Goal: Use online tool/utility: Utilize a website feature to perform a specific function

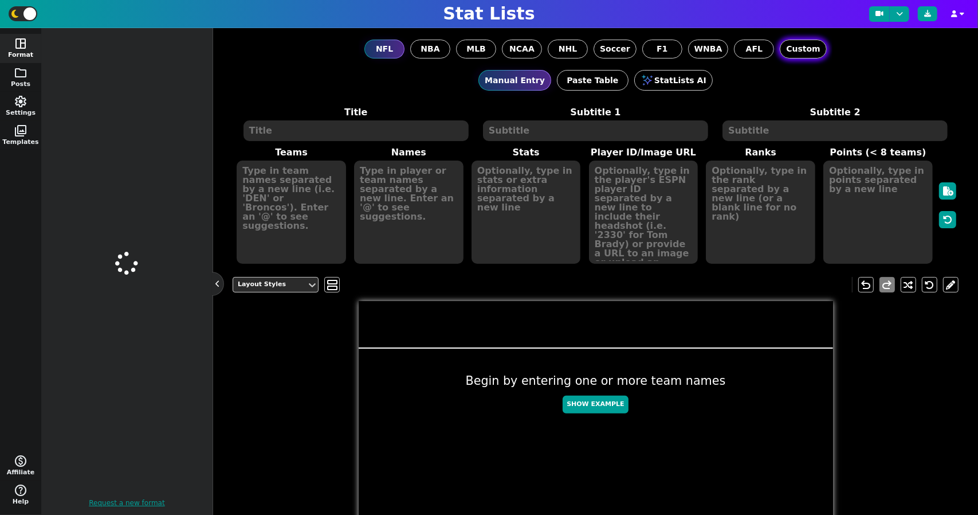
click at [794, 52] on span "Custom" at bounding box center [803, 49] width 34 height 12
click at [0, 0] on input "Custom" at bounding box center [0, 0] width 0 height 0
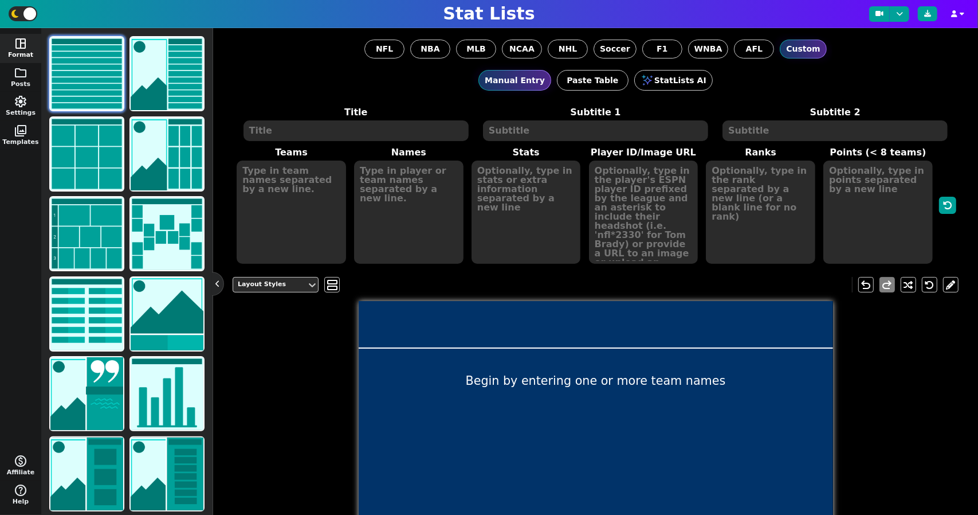
click at [673, 306] on div at bounding box center [596, 325] width 474 height 48
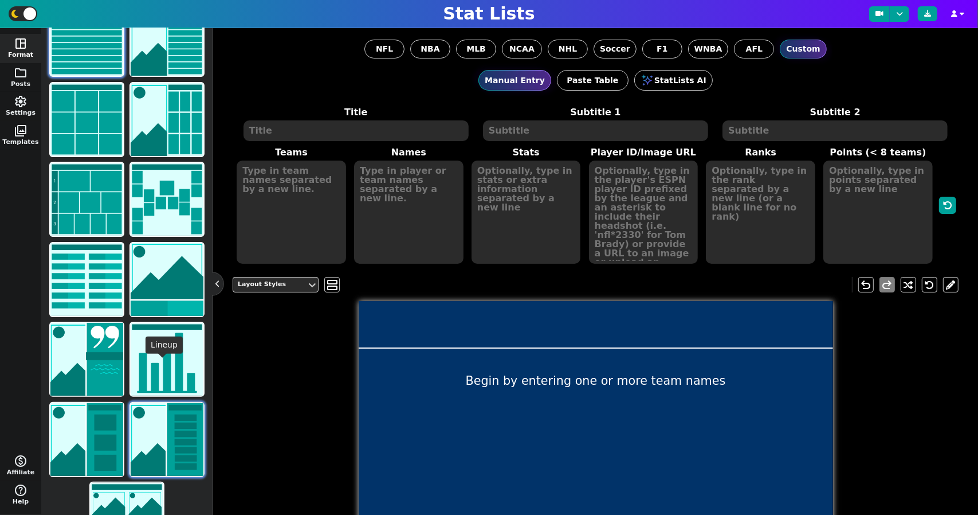
scroll to position [81, 0]
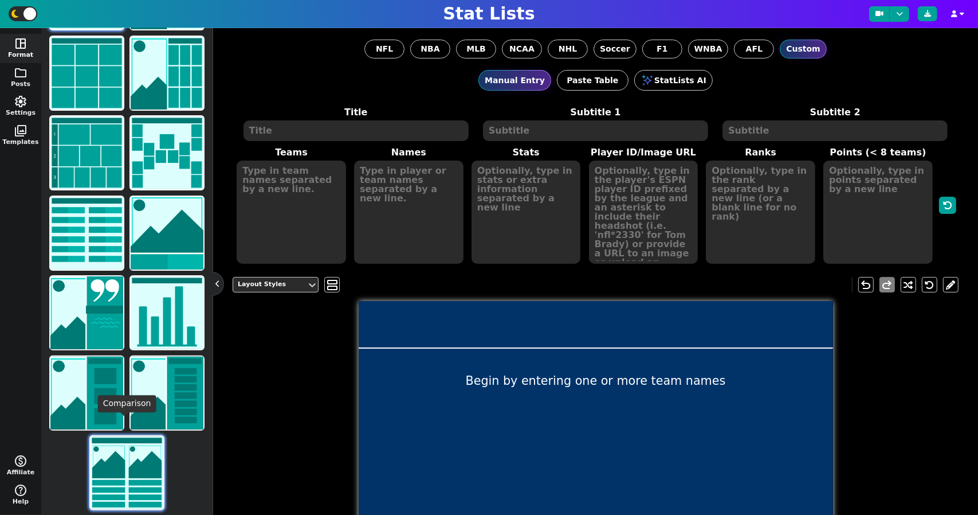
click at [117, 449] on img at bounding box center [127, 472] width 73 height 73
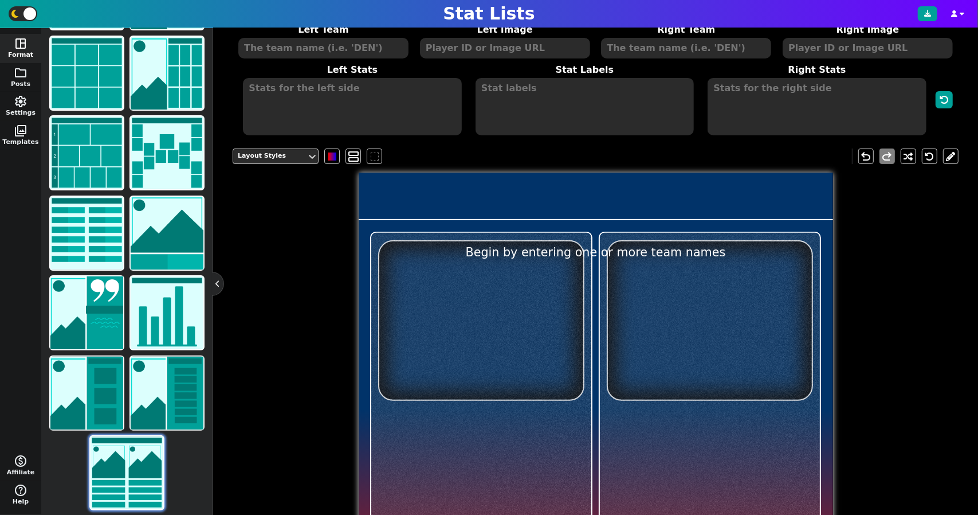
scroll to position [144, 0]
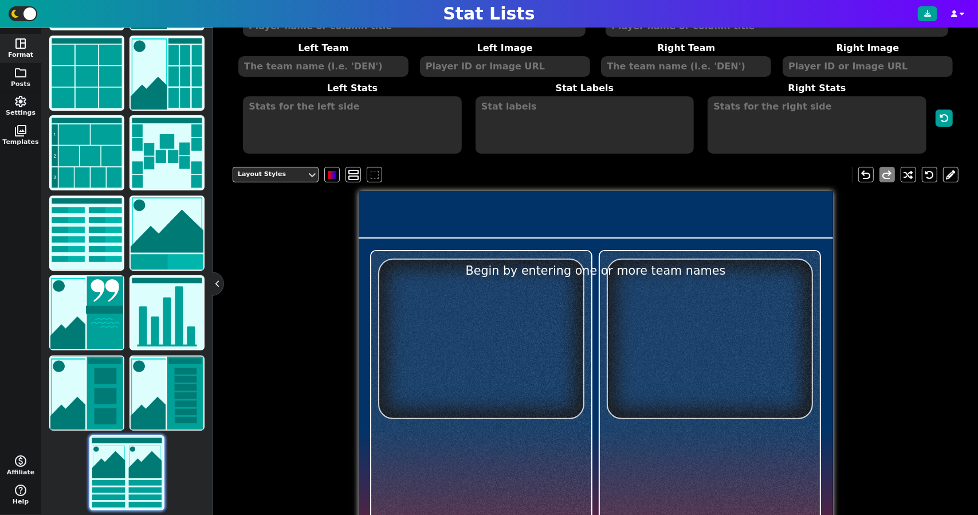
click at [343, 64] on textarea at bounding box center [323, 66] width 170 height 21
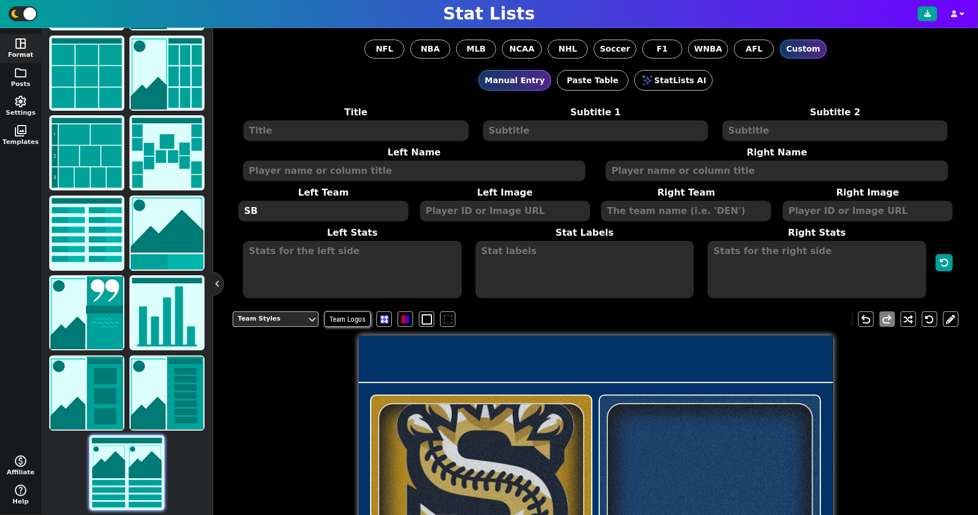
type textarea "SB"
click at [488, 203] on textarea at bounding box center [505, 211] width 170 height 21
click at [649, 210] on textarea at bounding box center [686, 211] width 170 height 21
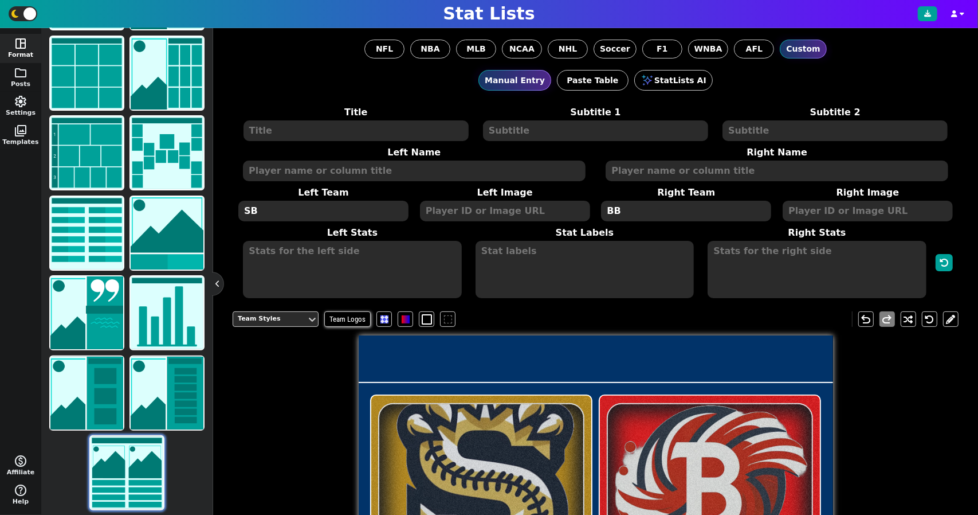
type textarea "BB"
click at [350, 252] on textarea at bounding box center [352, 269] width 218 height 57
drag, startPoint x: 470, startPoint y: 435, endPoint x: 374, endPoint y: 126, distance: 323.5
click at [374, 126] on textarea at bounding box center [356, 130] width 225 height 21
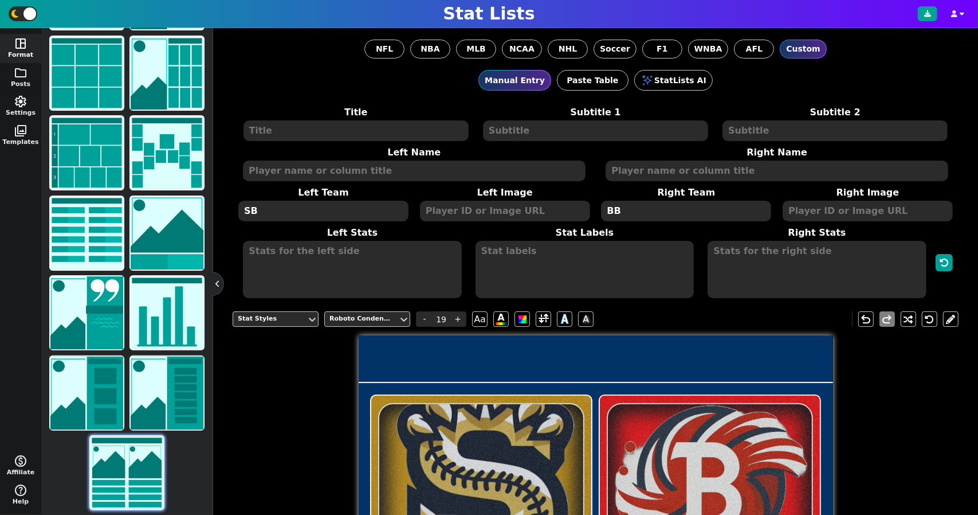
type input "20"
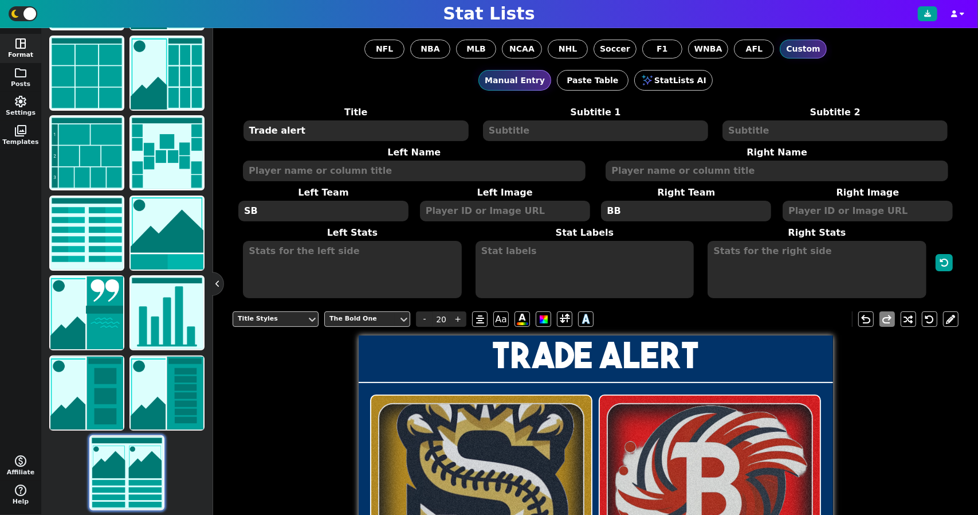
type textarea "Trade alert"
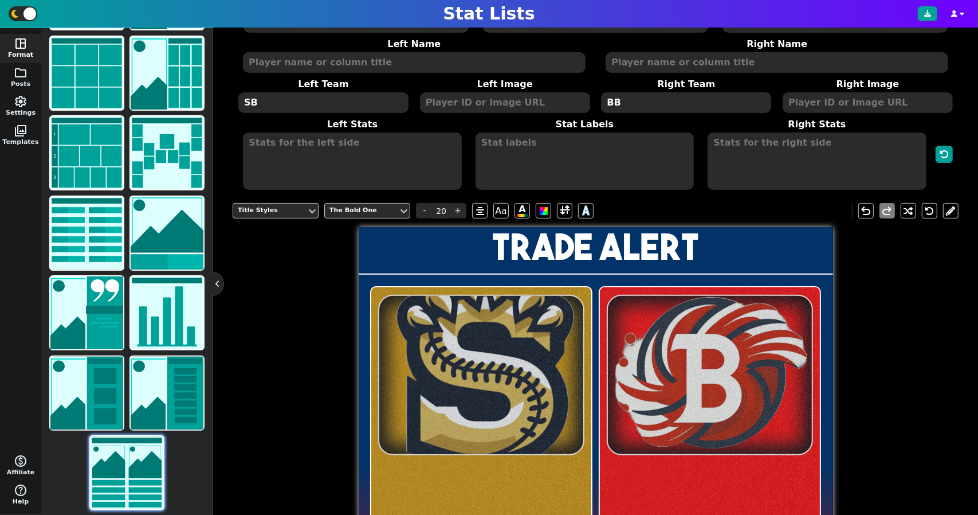
scroll to position [103, 0]
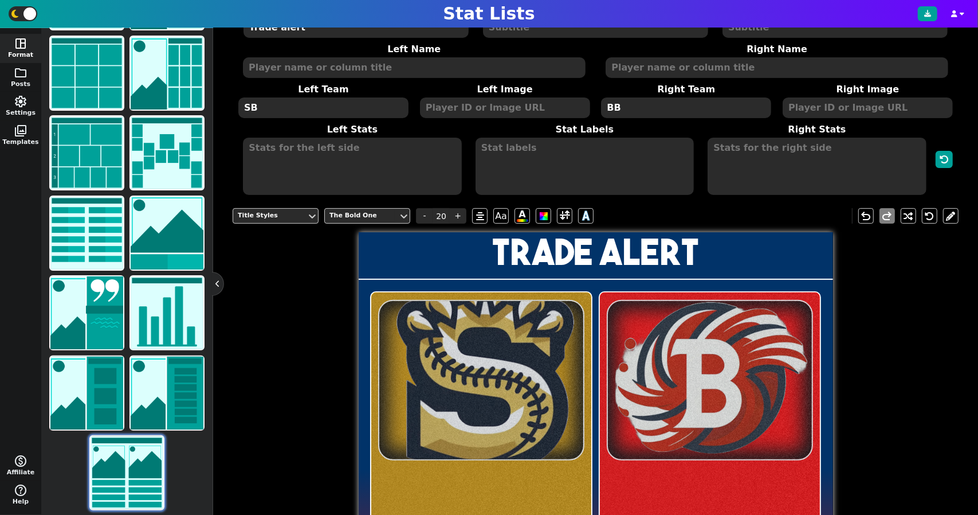
click at [453, 380] on div at bounding box center [481, 492] width 220 height 401
click at [261, 203] on div "Title Styles The Bold One - 20 + Aa A A undo redo" at bounding box center [596, 215] width 726 height 33
click at [267, 213] on div "Title Styles" at bounding box center [270, 216] width 64 height 10
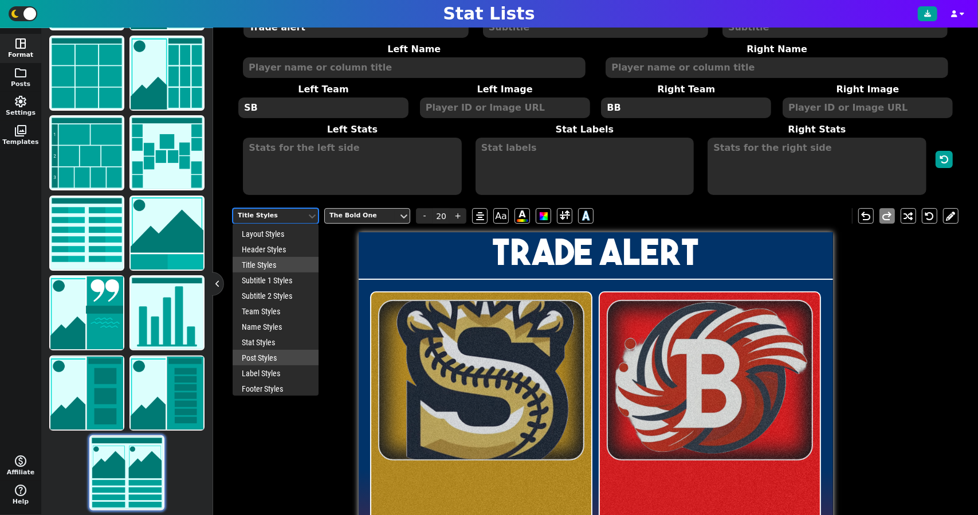
click at [280, 350] on div "Post Styles" at bounding box center [276, 357] width 86 height 15
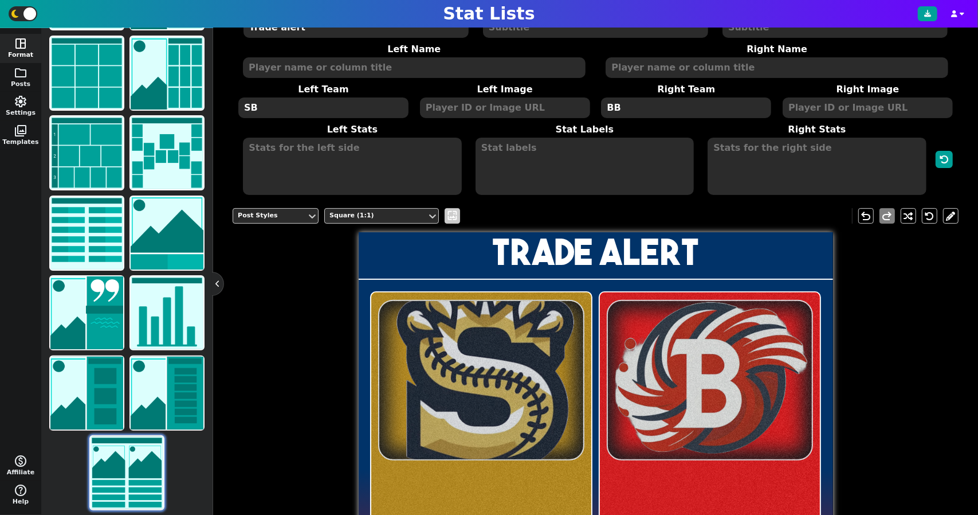
click at [450, 210] on span "wallpaper" at bounding box center [452, 216] width 12 height 12
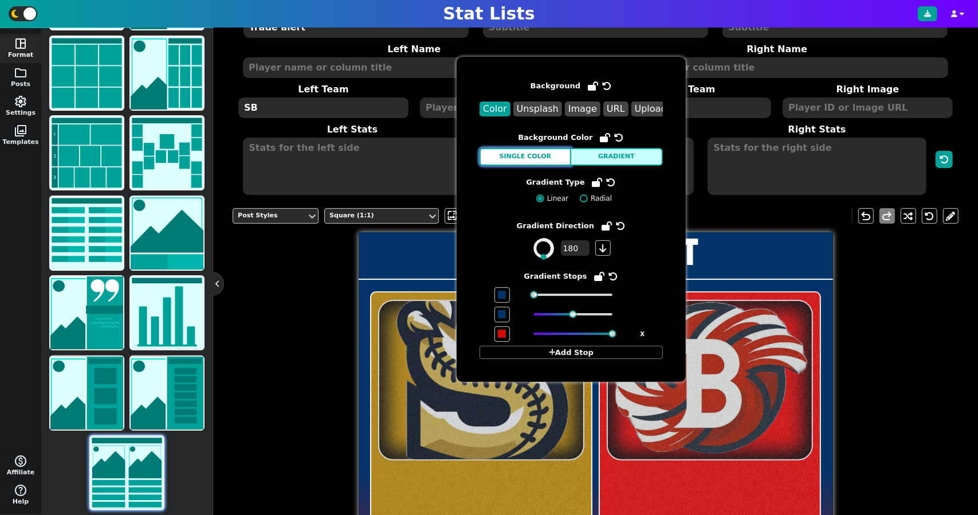
click at [545, 150] on button "Single Color" at bounding box center [526, 157] width 92 height 18
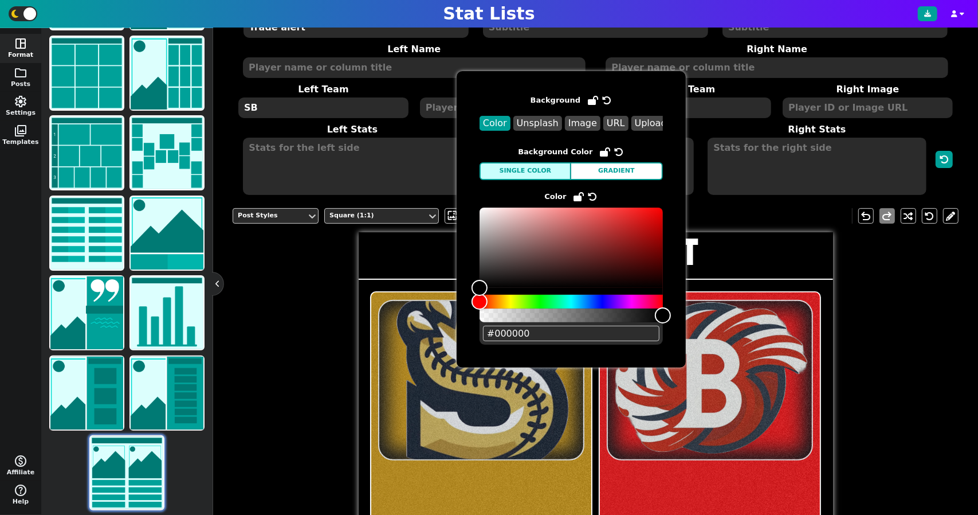
click at [340, 343] on div "Post Styles Square (1:1) wallpaper undo redo Trade alert" at bounding box center [596, 452] width 726 height 507
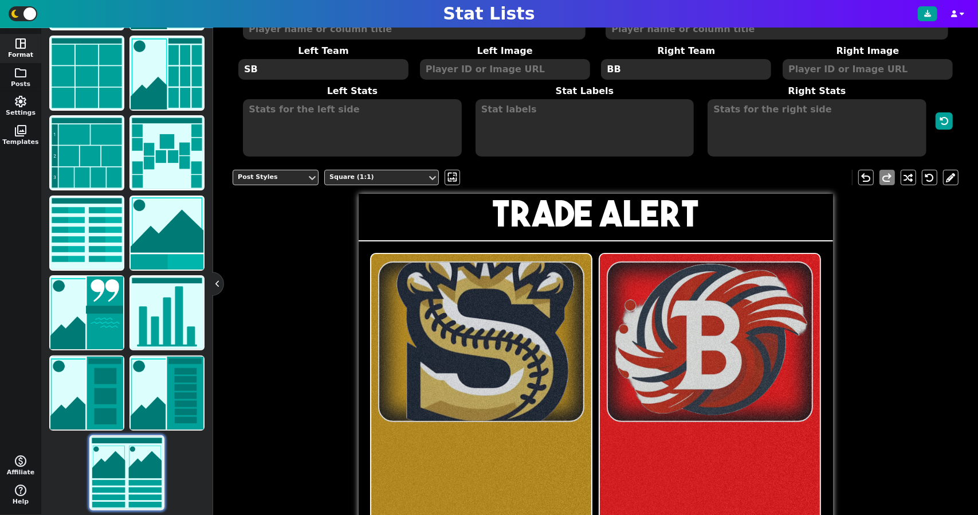
scroll to position [142, 0]
click at [350, 105] on textarea at bounding box center [352, 127] width 218 height 57
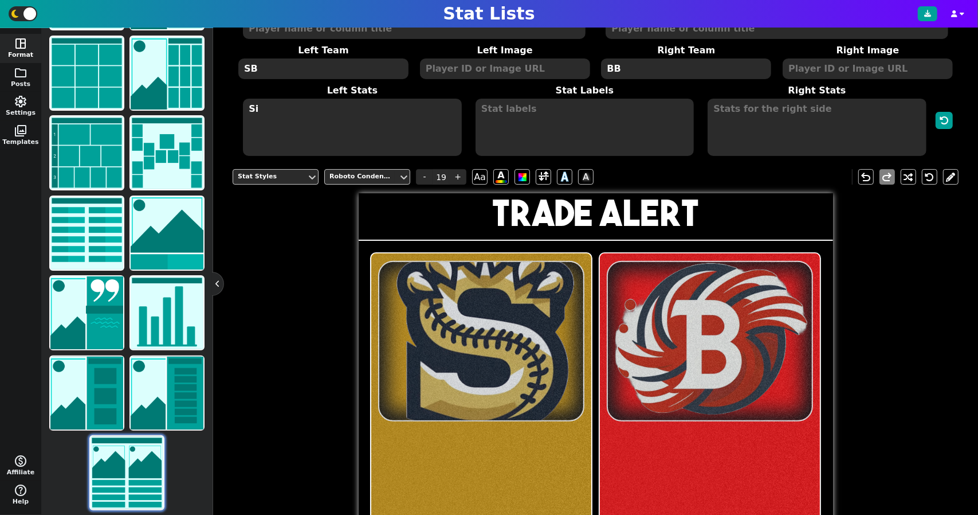
type textarea "S"
type textarea "Silverbacks Receive:"
click at [730, 110] on textarea at bounding box center [817, 127] width 218 height 57
type textarea "Ball Busters Receive:"
click at [623, 134] on textarea at bounding box center [585, 127] width 218 height 57
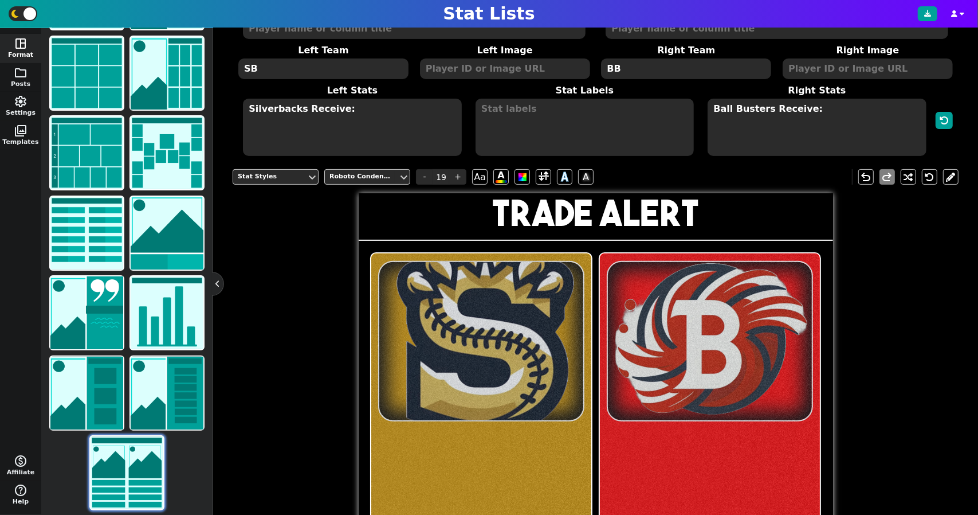
type input "20"
click at [487, 115] on textarea "asdf sdf df df df" at bounding box center [585, 127] width 218 height 57
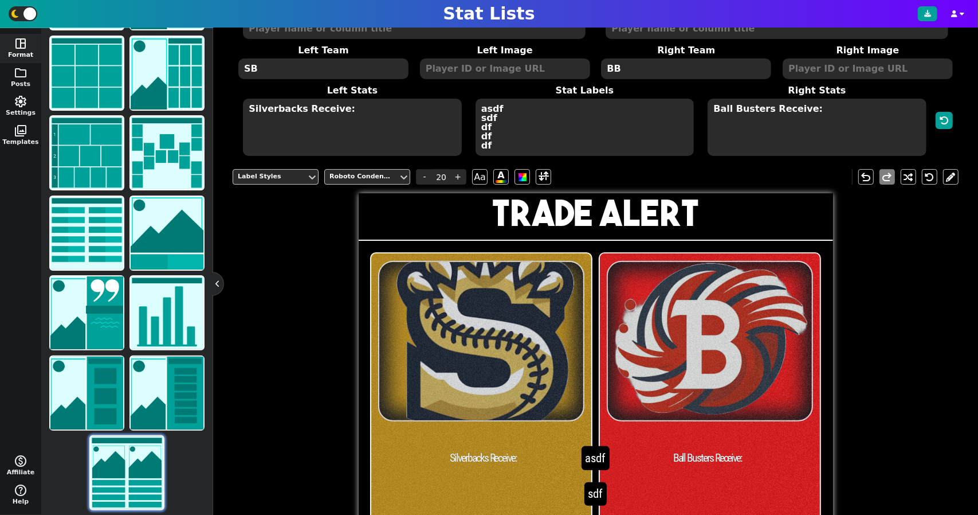
type textarea "asdf sdf df df df"
click at [346, 117] on textarea "Silverbacks Receive:" at bounding box center [352, 127] width 218 height 57
type input "19"
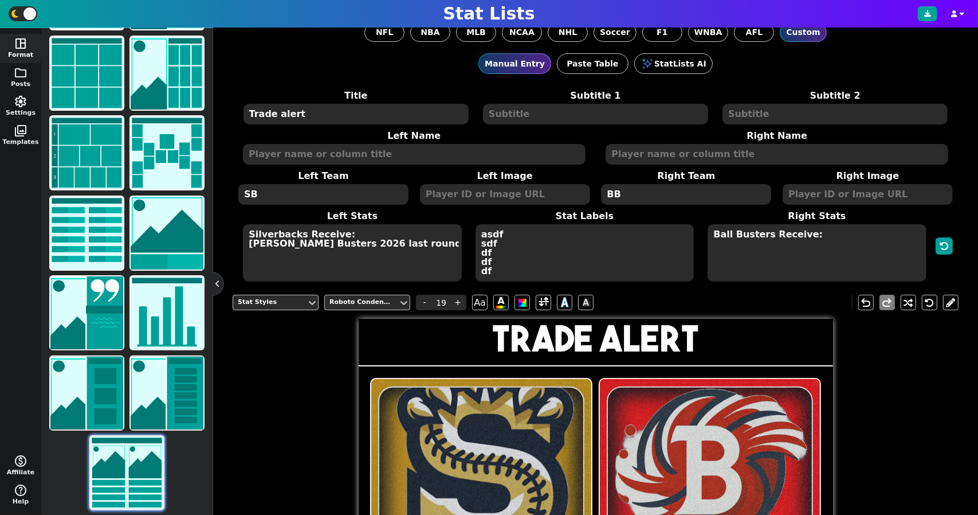
scroll to position [11, 0]
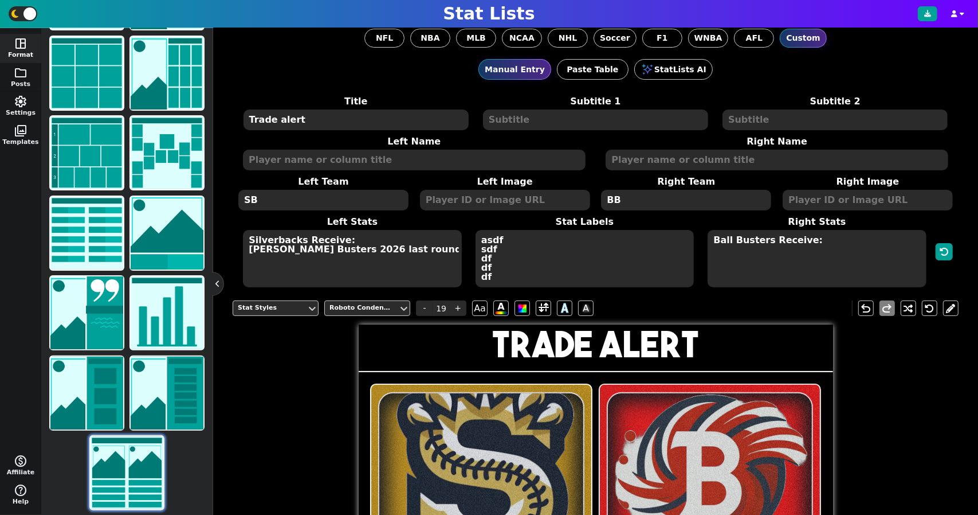
type textarea "Silverbacks Receive: [PERSON_NAME] Busters 2026 last round pick"
click at [821, 238] on textarea "Ball Busters Receive:" at bounding box center [817, 258] width 218 height 57
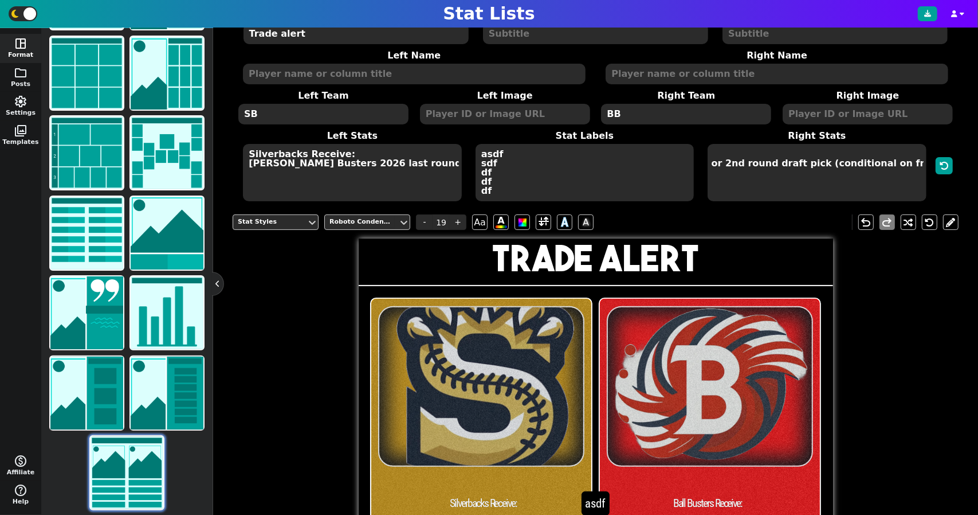
drag, startPoint x: 779, startPoint y: 469, endPoint x: 753, endPoint y: 446, distance: 34.6
click at [753, 446] on div at bounding box center [710, 499] width 220 height 401
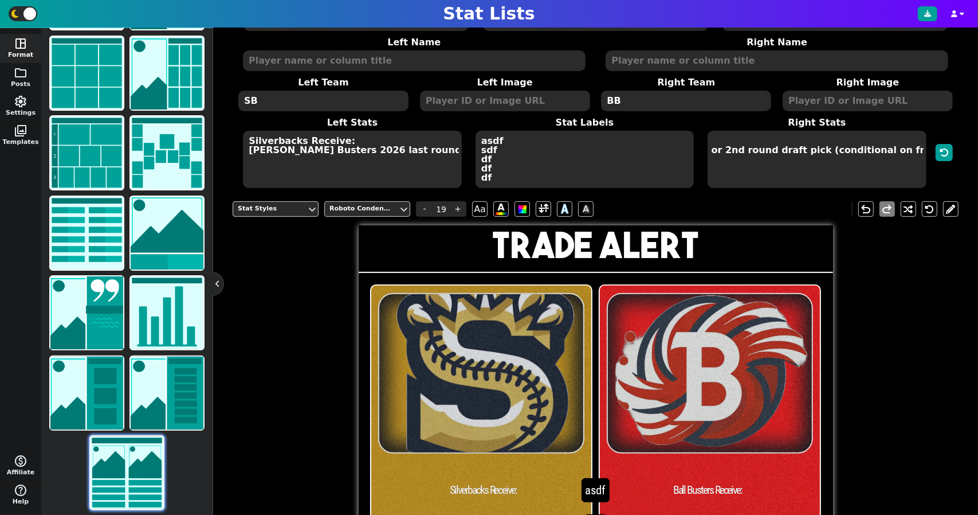
scroll to position [109, 0]
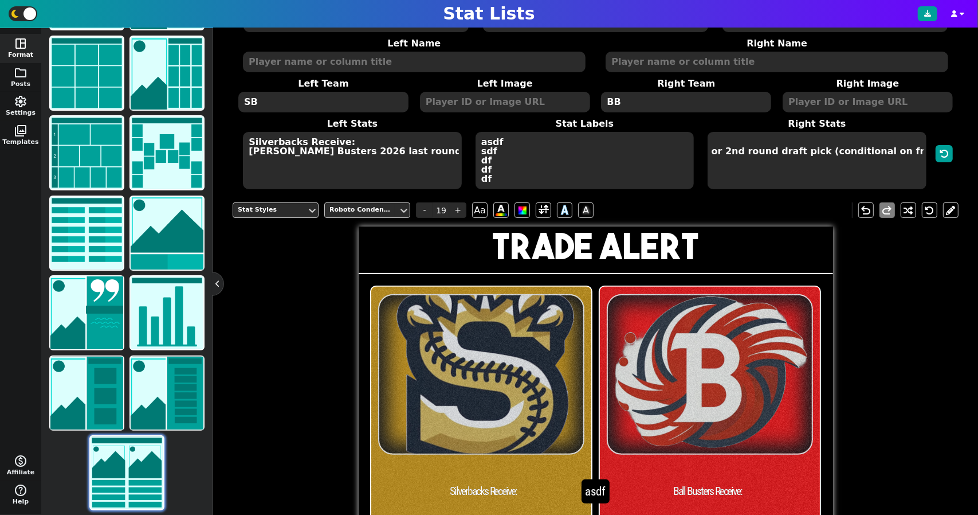
click at [789, 150] on textarea "Ball Busters Receive: Silverbacks 2026 1st or 2nd round draft pick (conditional…" at bounding box center [817, 160] width 218 height 57
drag, startPoint x: 859, startPoint y: 165, endPoint x: 706, endPoint y: 167, distance: 153.0
click at [708, 167] on textarea "Ball Busters Receive: Silverbacks 2026 1st or 2nd round draft pick (conditional…" at bounding box center [817, 160] width 218 height 57
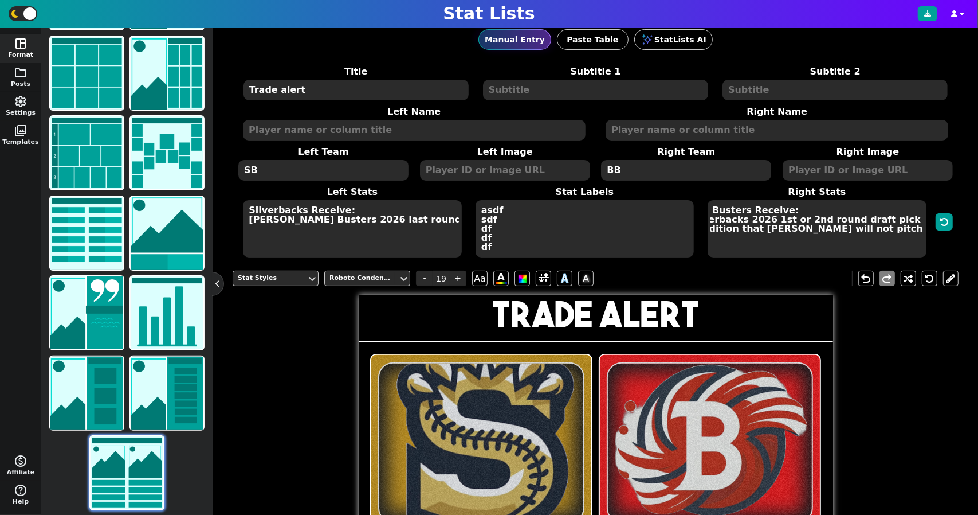
scroll to position [40, 0]
type textarea "Ball Busters Receive: Silverbacks 2026 1st or 2nd round draft pick Condition th…"
drag, startPoint x: 516, startPoint y: 242, endPoint x: 458, endPoint y: 194, distance: 75.3
click at [458, 194] on span "Left Stats Silverbacks Receive: [PERSON_NAME] Busters 2026 last round pick Stat…" at bounding box center [584, 222] width 697 height 73
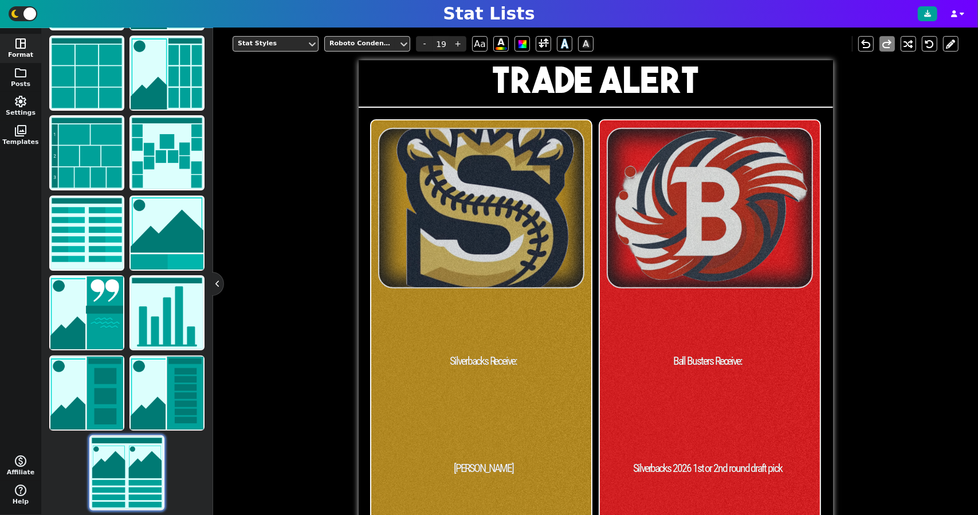
scroll to position [223, 0]
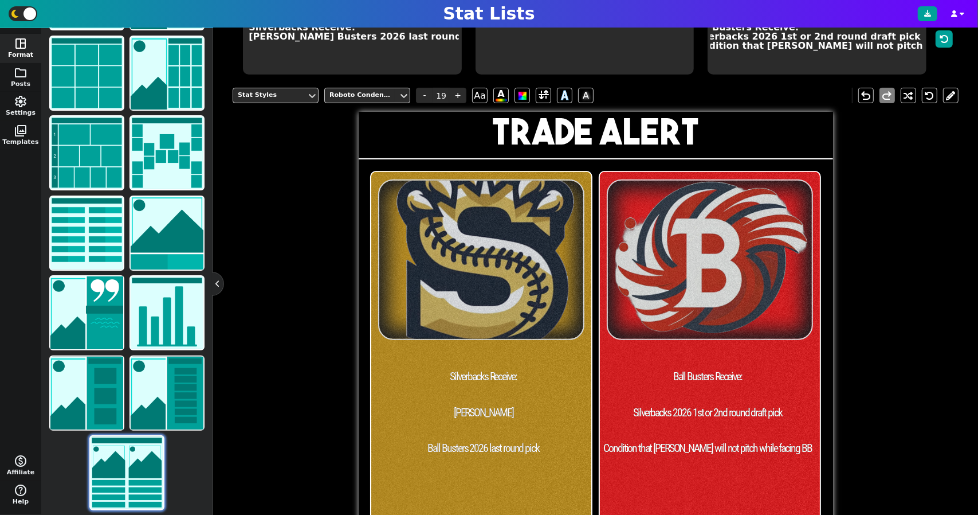
click at [433, 488] on span at bounding box center [483, 484] width 224 height 24
click at [479, 406] on span "[PERSON_NAME]" at bounding box center [483, 413] width 224 height 24
click at [450, 91] on span "+" at bounding box center [457, 95] width 17 height 15
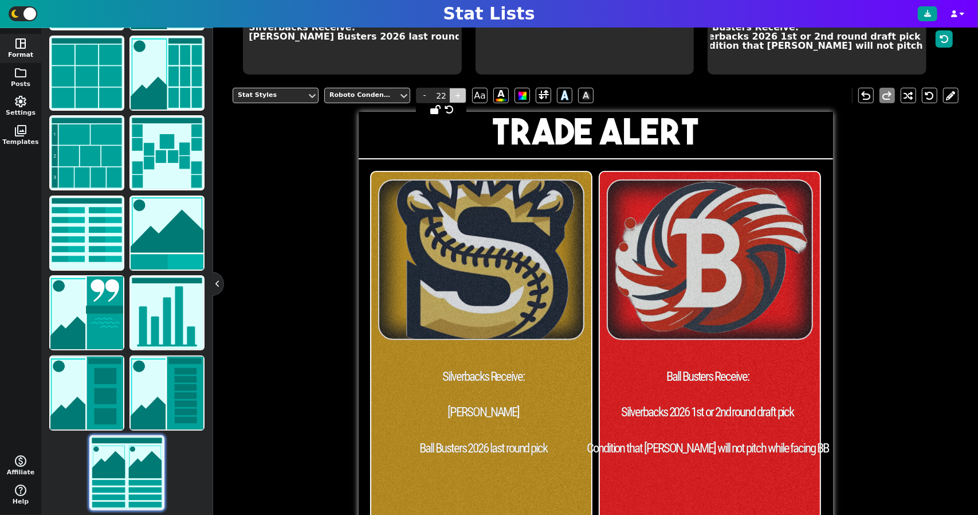
click at [450, 91] on span "+" at bounding box center [457, 95] width 17 height 15
type input "25"
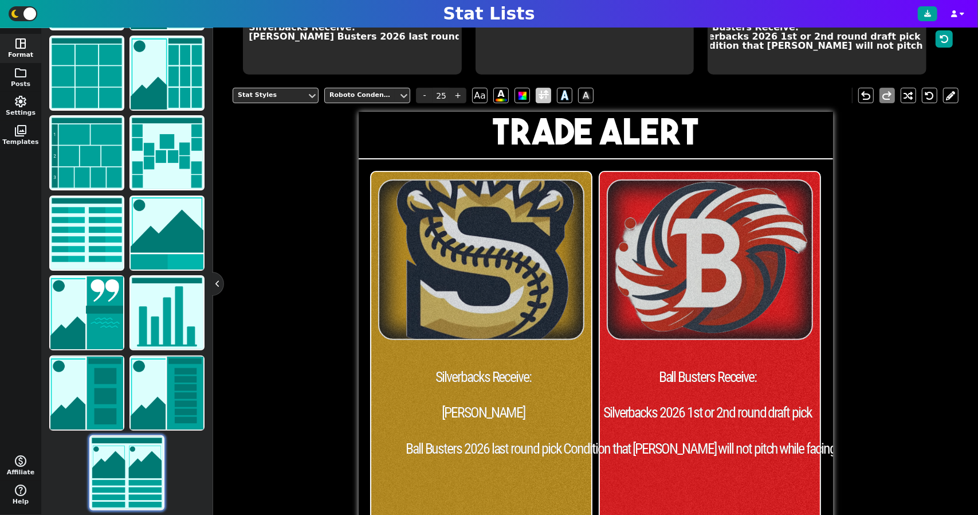
click at [541, 88] on span at bounding box center [544, 95] width 10 height 14
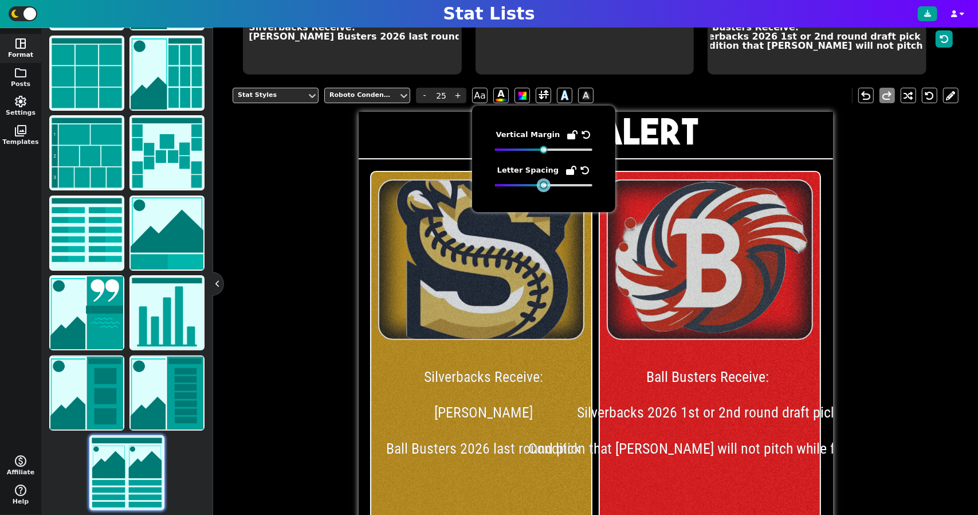
drag, startPoint x: 528, startPoint y: 184, endPoint x: 546, endPoint y: 190, distance: 18.1
click at [546, 190] on div "Vertical Margin Letter Spacing" at bounding box center [543, 158] width 143 height 107
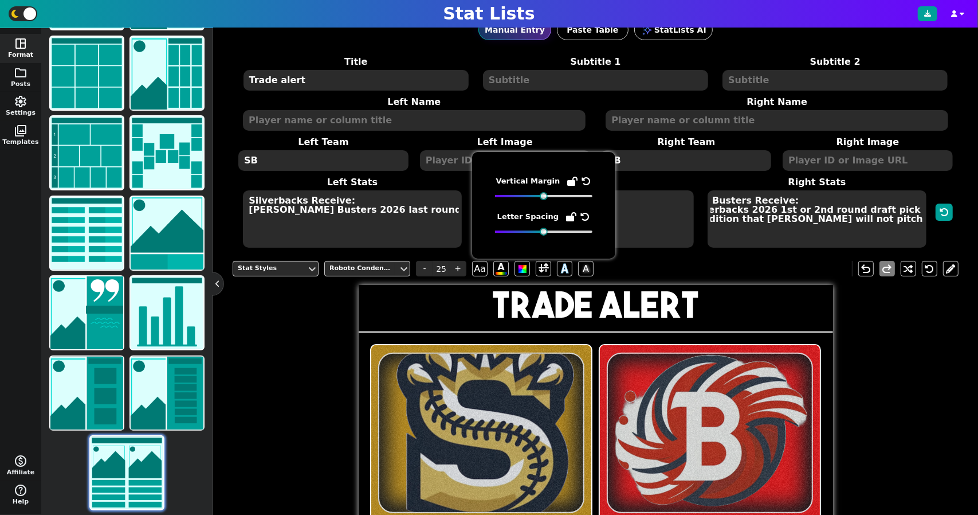
scroll to position [0, 0]
drag, startPoint x: 782, startPoint y: 207, endPoint x: 899, endPoint y: 209, distance: 116.9
click at [899, 209] on textarea "Ball Busters Receive: Silverbacks 2026 1st or 2nd round draft pick Condition th…" at bounding box center [817, 218] width 218 height 57
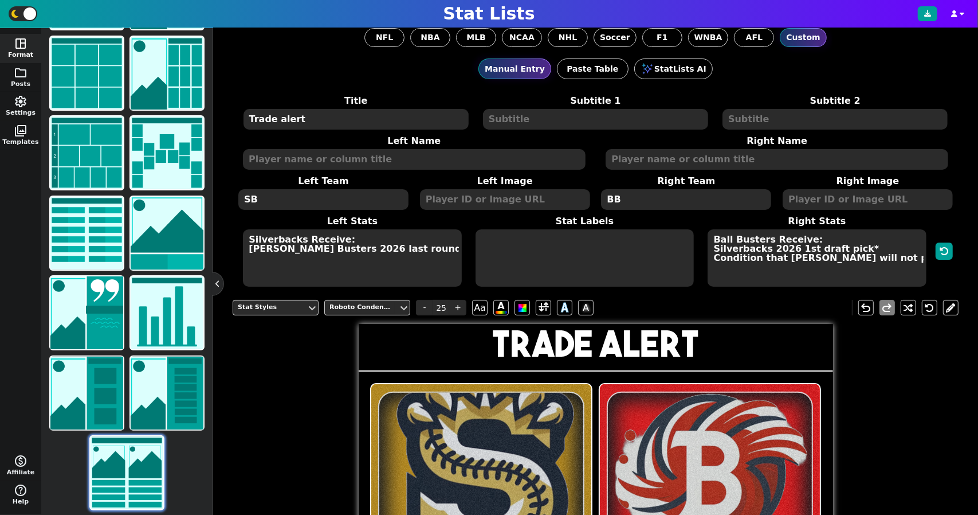
scroll to position [0, 24]
drag, startPoint x: 704, startPoint y: 256, endPoint x: 963, endPoint y: 264, distance: 258.6
click at [963, 264] on div "NFL NBA MLB NCAA NHL Soccer F1 WNBA AFL Custom Manual Entry Paste Table StatLis…" at bounding box center [595, 271] width 765 height 487
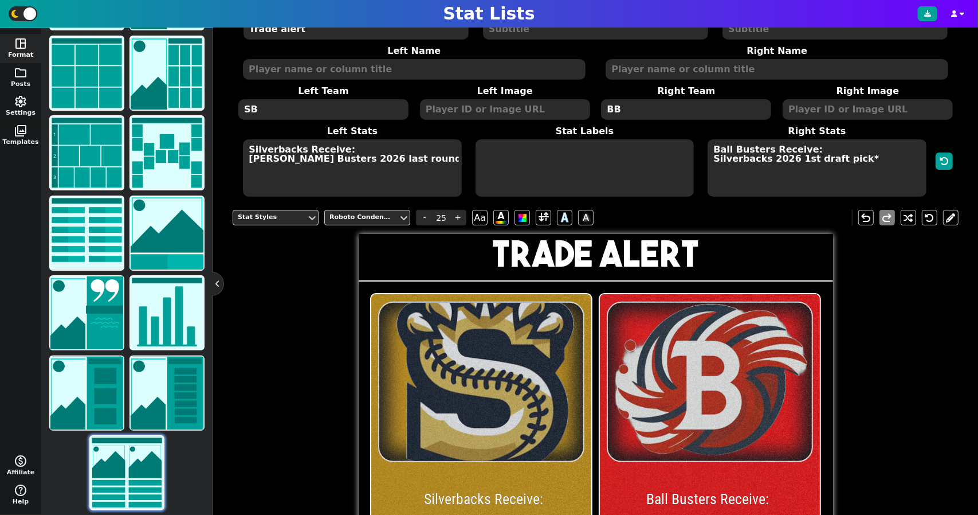
scroll to position [101, 0]
type textarea "Ball Busters Receive: Silverbacks 2026 1st draft pick*"
click at [648, 69] on textarea at bounding box center [777, 70] width 343 height 21
type input "19"
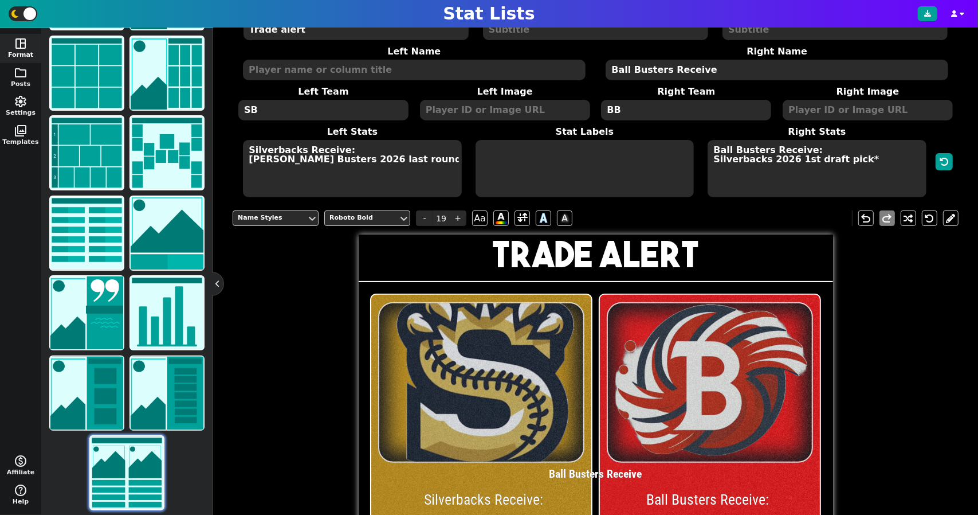
type textarea "Ball Busters Receive"
click at [381, 67] on textarea at bounding box center [414, 70] width 343 height 21
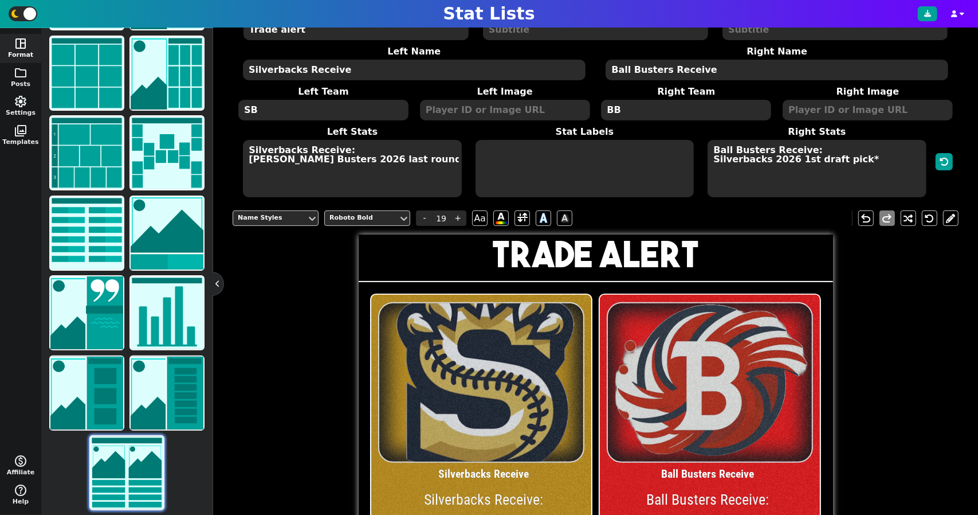
type textarea "Silverbacks Receive"
drag, startPoint x: 348, startPoint y: 146, endPoint x: 232, endPoint y: 146, distance: 116.3
click at [232, 146] on div "NFL NBA MLB NCAA NHL Soccer F1 WNBA AFL Custom Manual Entry Paste Table StatLis…" at bounding box center [595, 271] width 765 height 487
type textarea "[PERSON_NAME] Busters 2026 last round pick"
drag, startPoint x: 803, startPoint y: 147, endPoint x: 690, endPoint y: 147, distance: 113.5
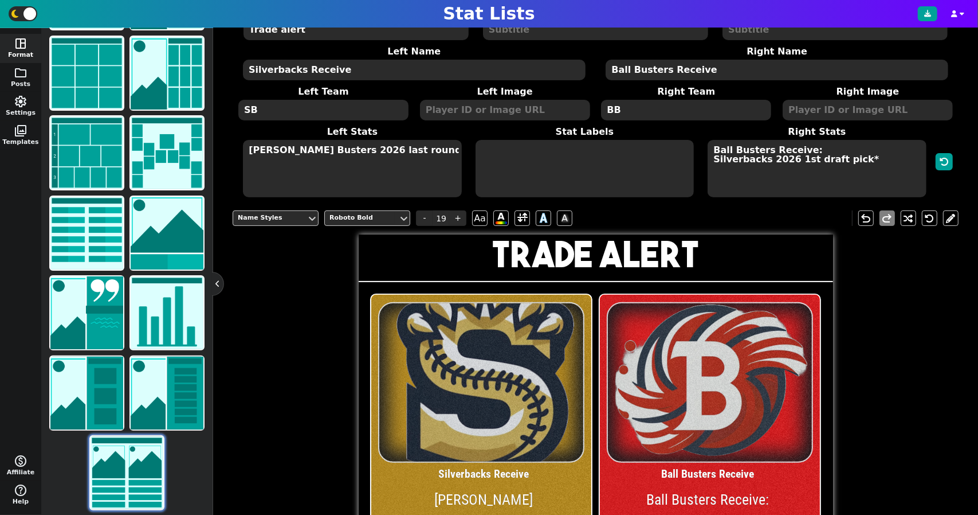
click at [690, 147] on span "Left Stats Wil [PERSON_NAME] Busters 2026 last round pick Stat Labels Right Sta…" at bounding box center [584, 161] width 697 height 73
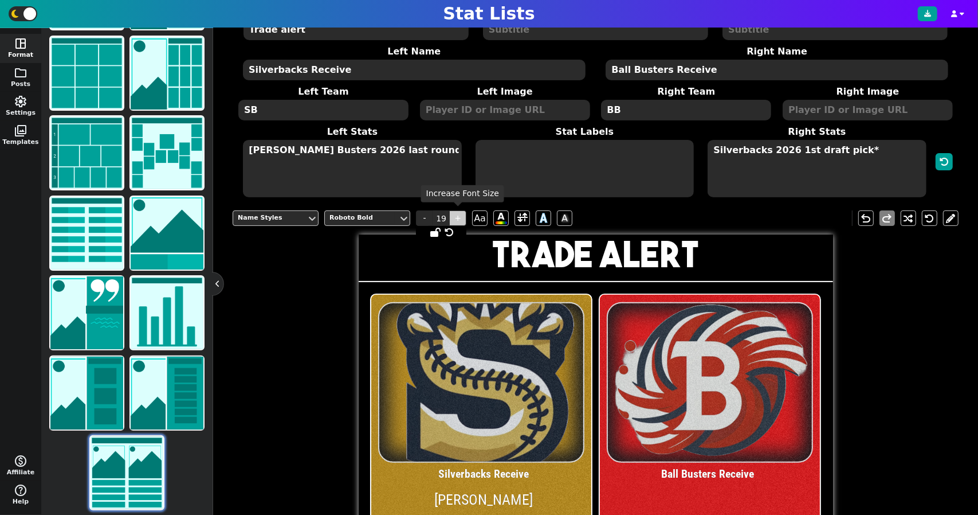
type textarea "Silverbacks 2026 1st draft pick*"
click at [455, 211] on span "+" at bounding box center [457, 217] width 17 height 15
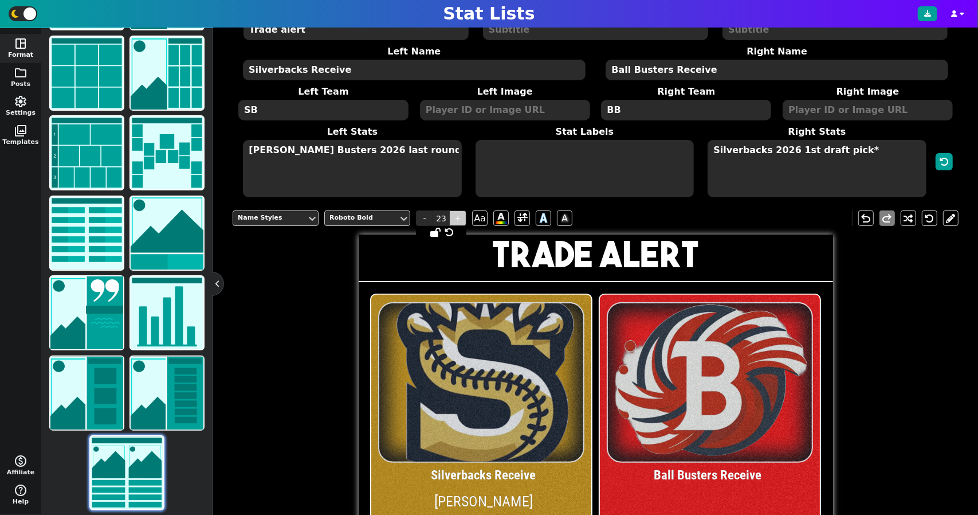
click at [455, 211] on span "+" at bounding box center [457, 217] width 17 height 15
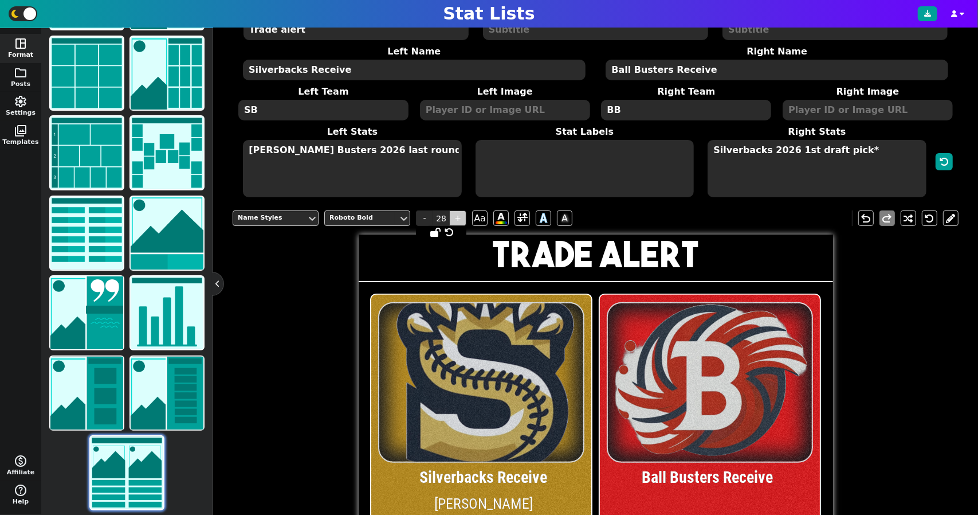
click at [455, 211] on span "+" at bounding box center [457, 217] width 17 height 15
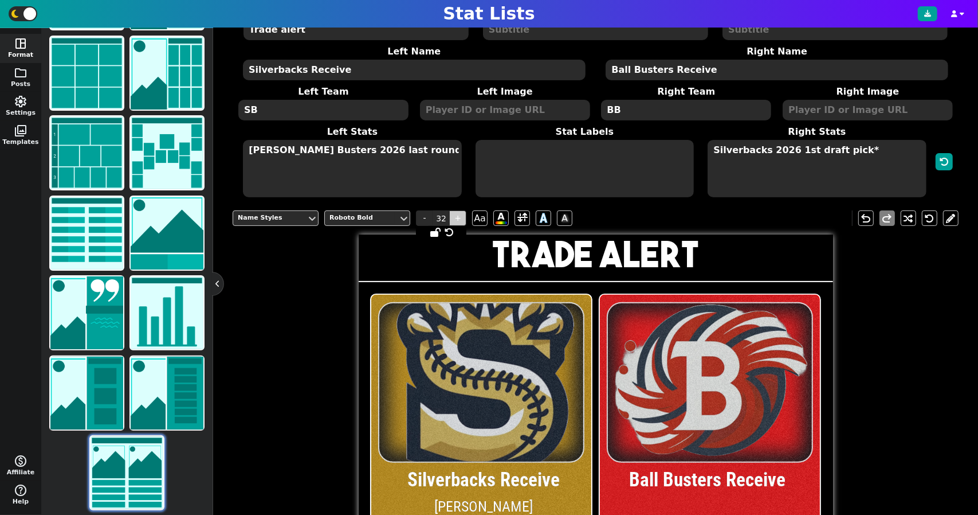
click at [455, 211] on span "+" at bounding box center [457, 217] width 17 height 15
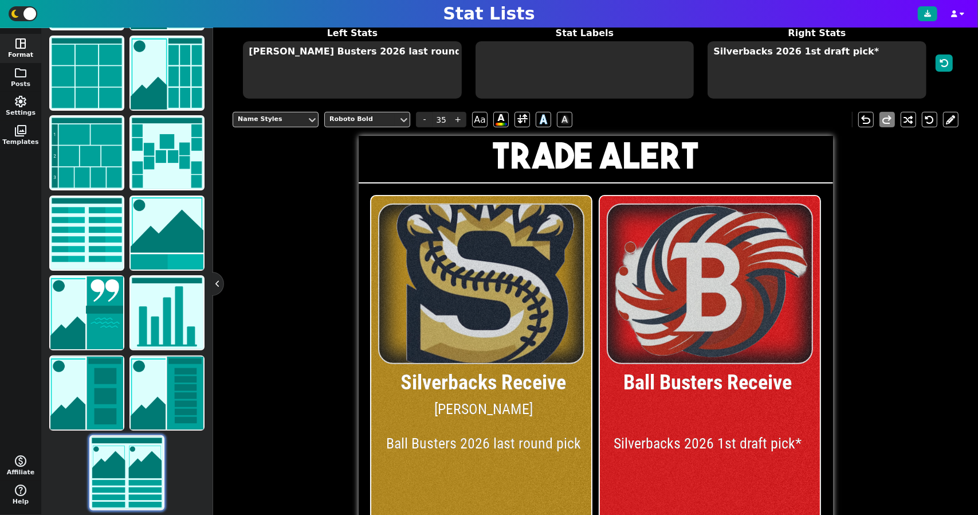
scroll to position [199, 0]
click at [245, 43] on textarea "[PERSON_NAME] Busters 2026 last round pick" at bounding box center [352, 70] width 218 height 57
type input "25"
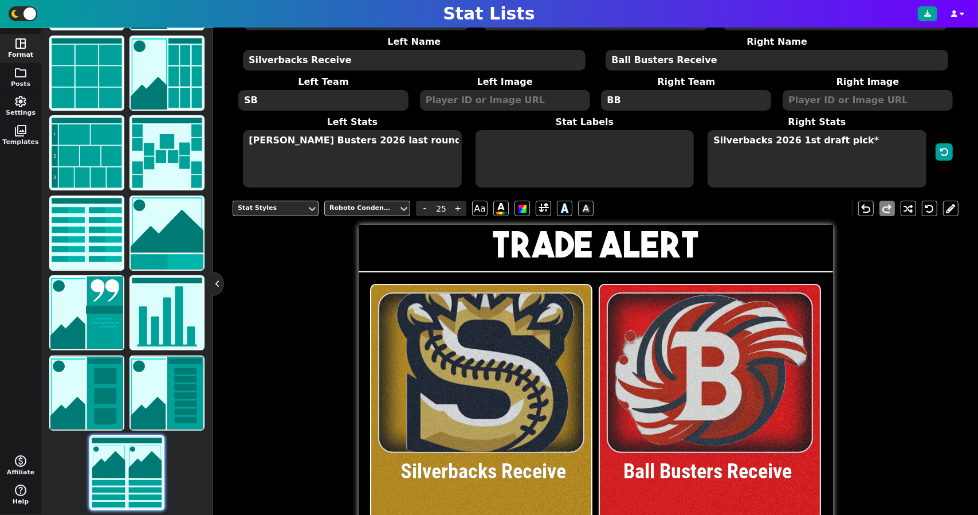
scroll to position [87, 0]
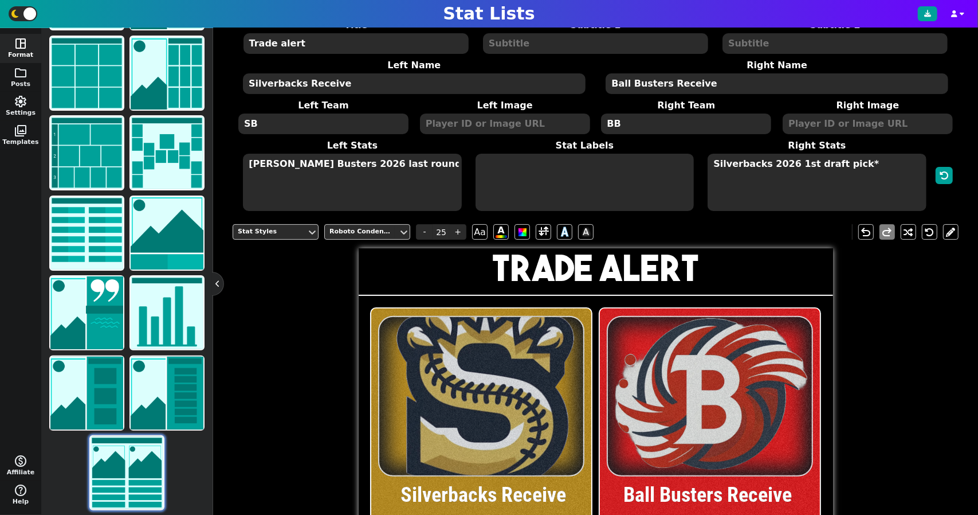
type textarea "[PERSON_NAME] Busters 2026 last round pick"
click at [866, 175] on textarea "Silverbacks 2026 1st draft pick*" at bounding box center [817, 182] width 218 height 57
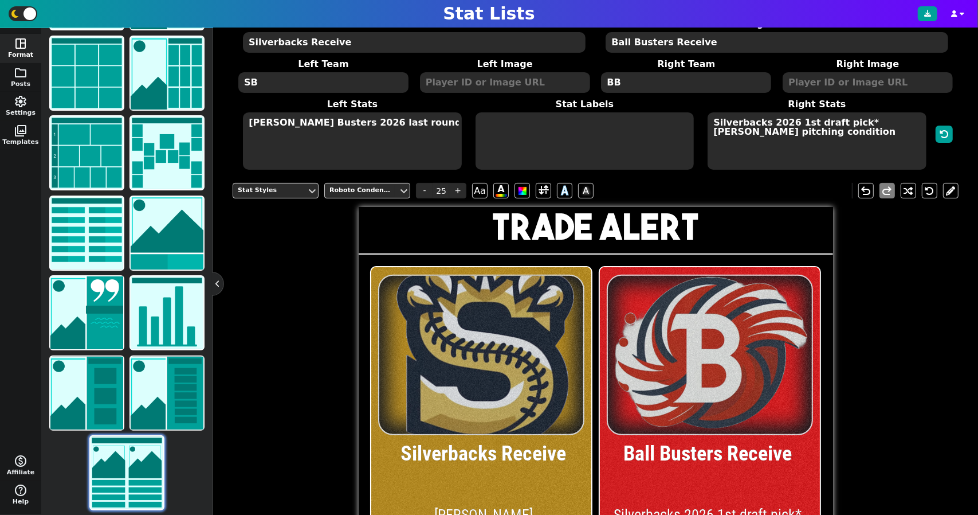
scroll to position [108, 0]
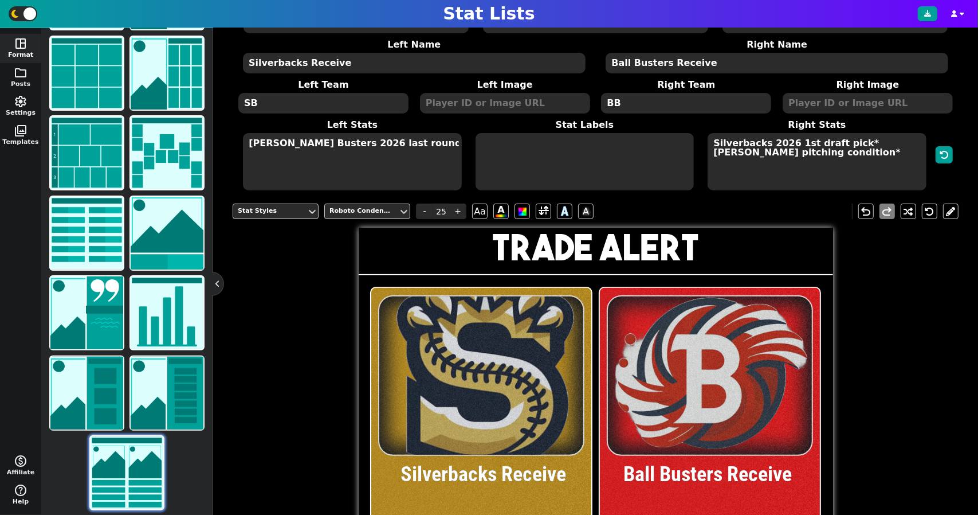
type textarea "Silverbacks 2026 1st draft pick* [PERSON_NAME] pitching condition*"
click at [597, 150] on textarea at bounding box center [585, 161] width 218 height 57
type input "20"
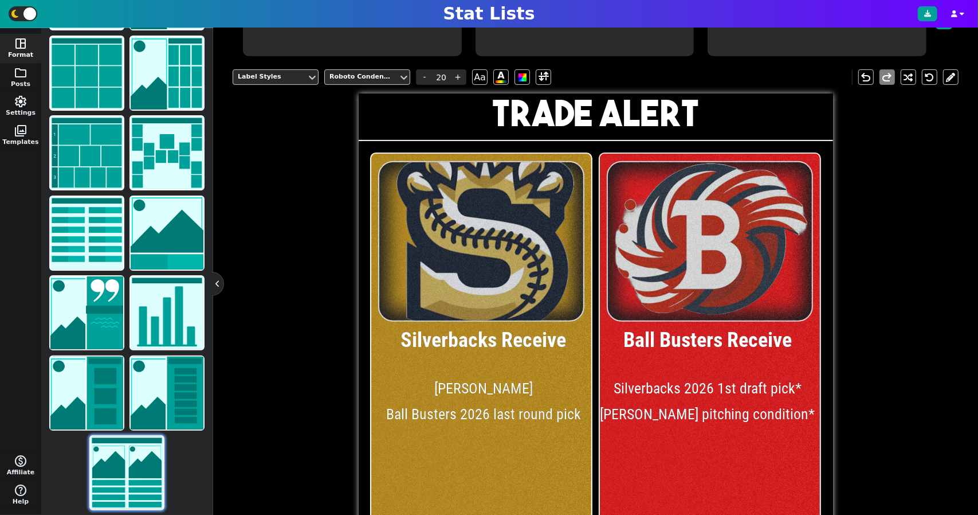
scroll to position [233, 0]
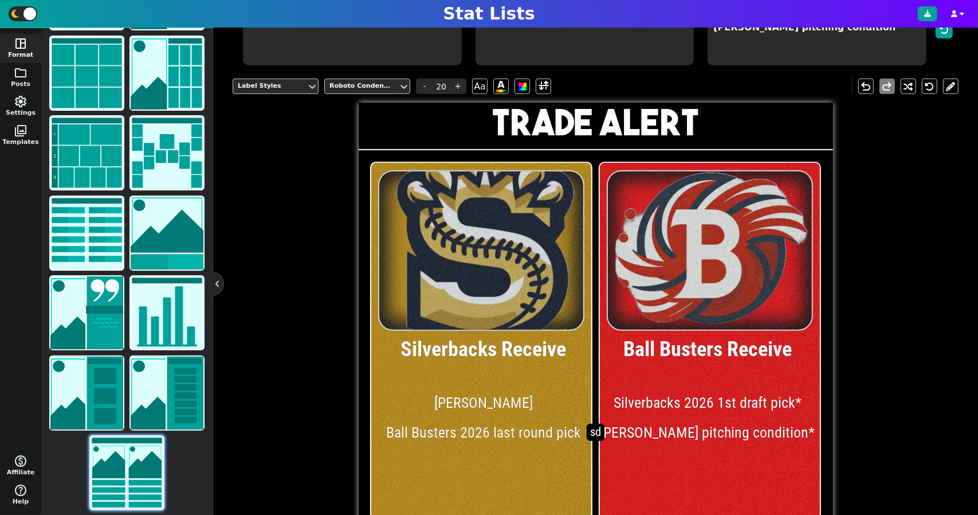
type textarea "s"
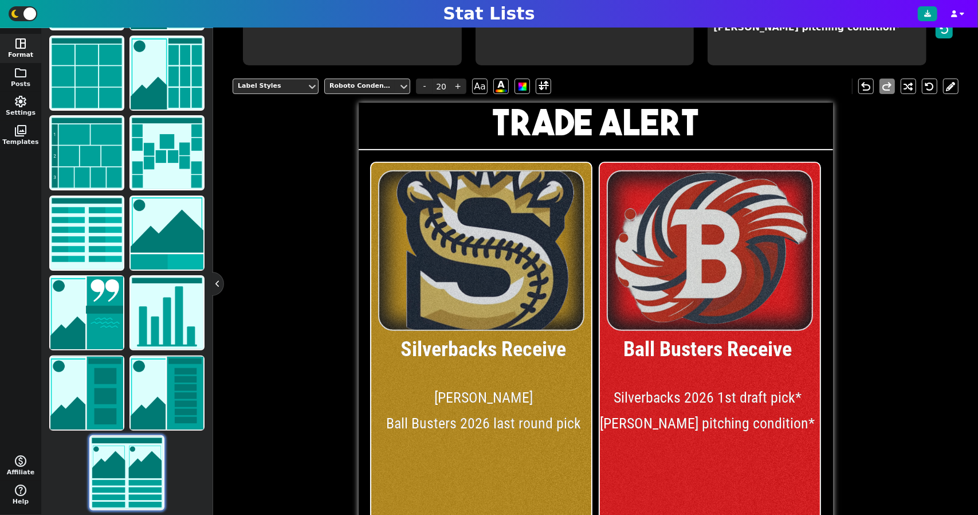
type textarea "1"
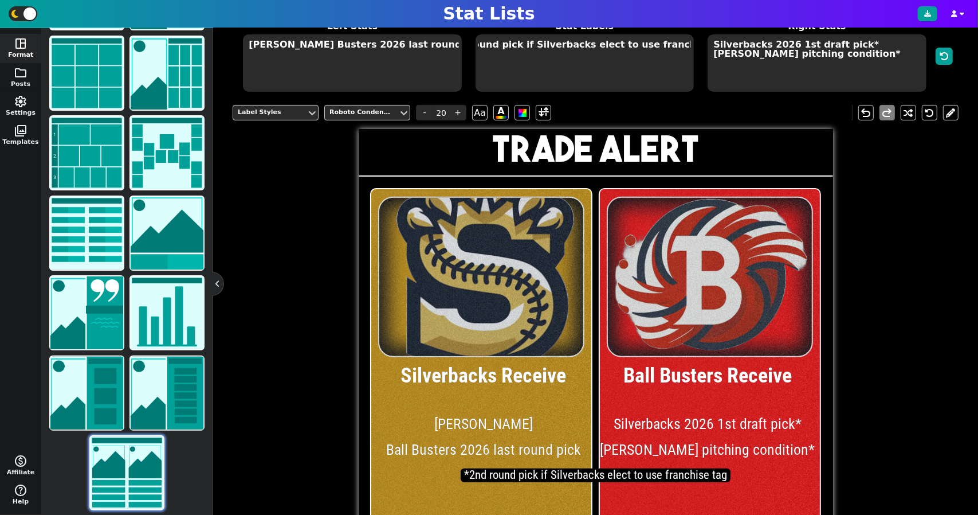
scroll to position [205, 0]
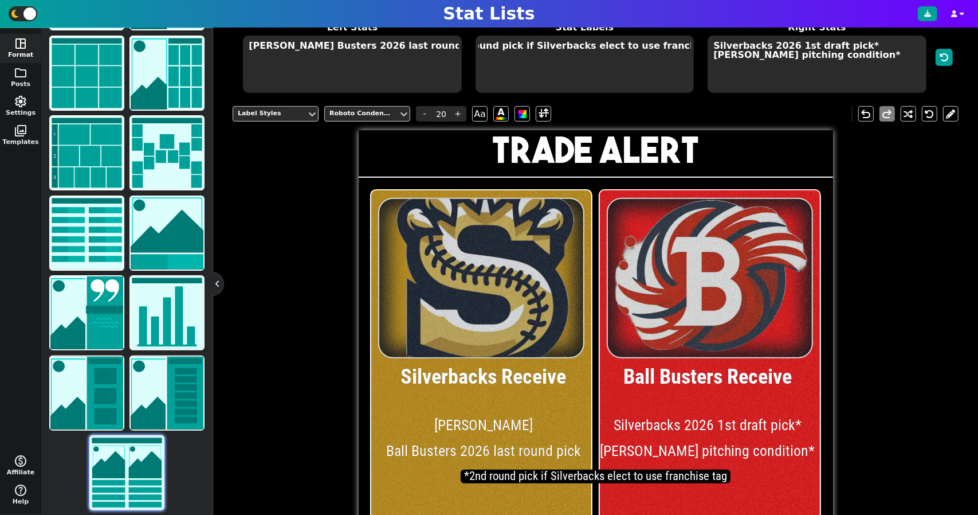
type textarea "*2nd round pick if Silverbacks elect to use franchise tag"
click at [799, 50] on textarea "Silverbacks 2026 1st draft pick* [PERSON_NAME] pitching condition*" at bounding box center [817, 64] width 218 height 57
type input "25"
type textarea "Silverbacks 2026 1st round draft pick* [PERSON_NAME] pitching condition*"
click at [422, 109] on span "-" at bounding box center [424, 113] width 17 height 15
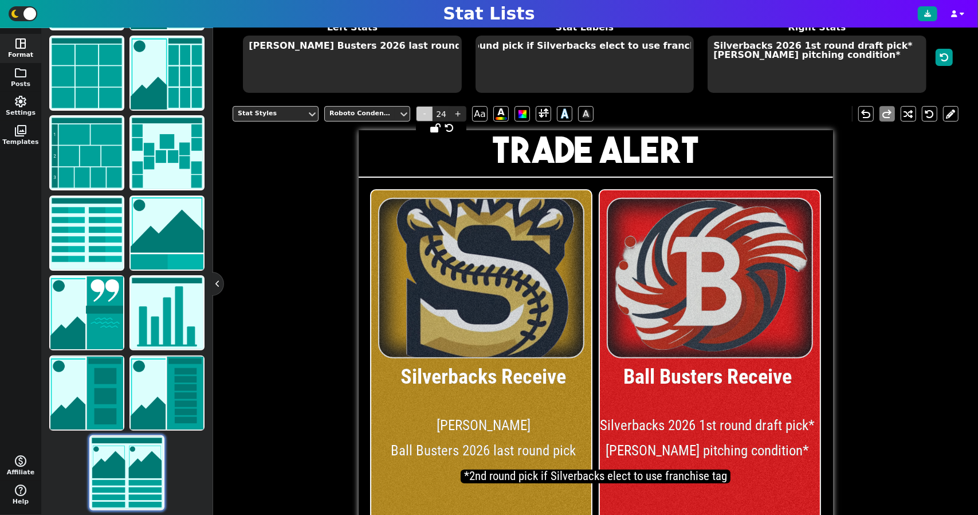
click at [422, 109] on span "-" at bounding box center [424, 113] width 17 height 15
type input "23"
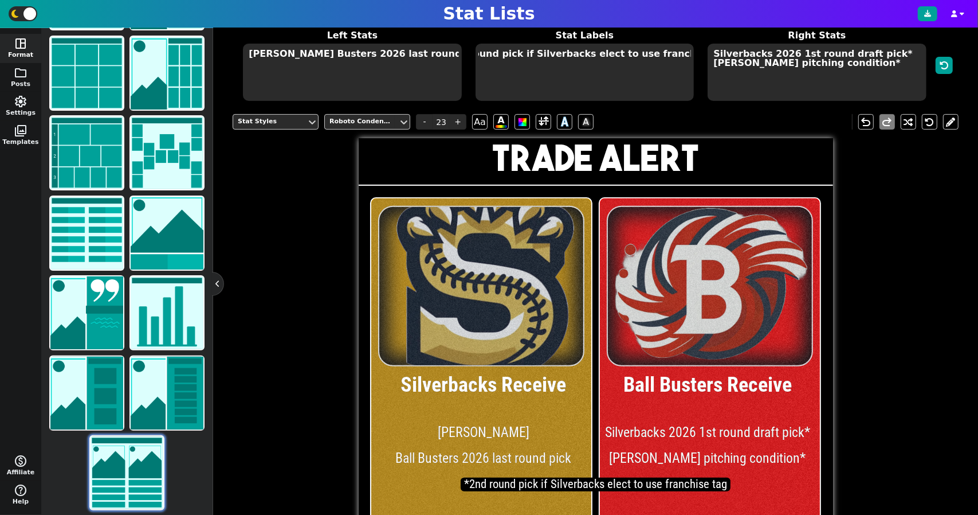
scroll to position [198, 0]
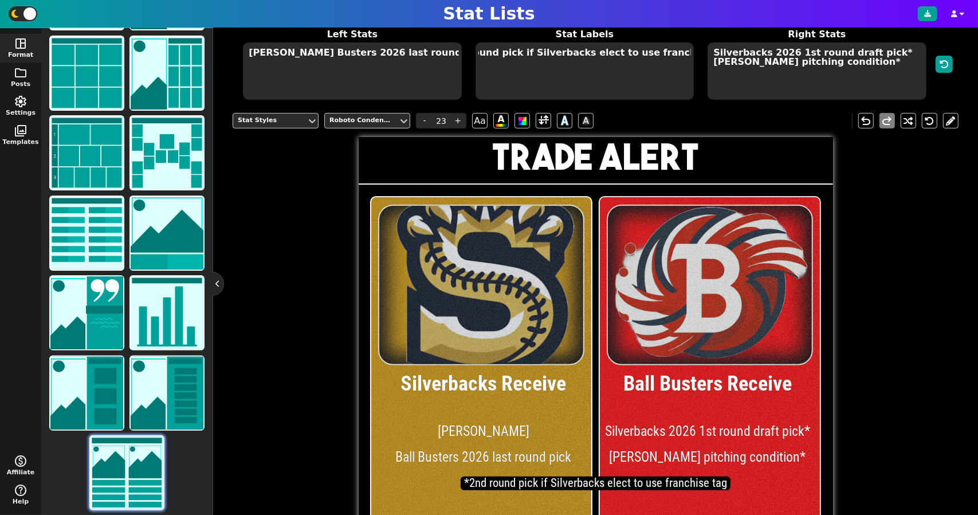
click at [839, 65] on textarea "Silverbacks 2026 1st round draft pick* [PERSON_NAME] pitching condition*" at bounding box center [817, 70] width 218 height 57
click at [836, 70] on textarea "Silverbacks 2026 1st round draft pick* [PERSON_NAME] pitching condition*" at bounding box center [817, 70] width 218 height 57
type textarea "Silverbacks 2026 1st round draft pick* [PERSON_NAME] pitching condition**"
click at [640, 76] on textarea "*2nd round pick if Silverbacks elect to use franchise tag" at bounding box center [585, 70] width 218 height 57
type input "20"
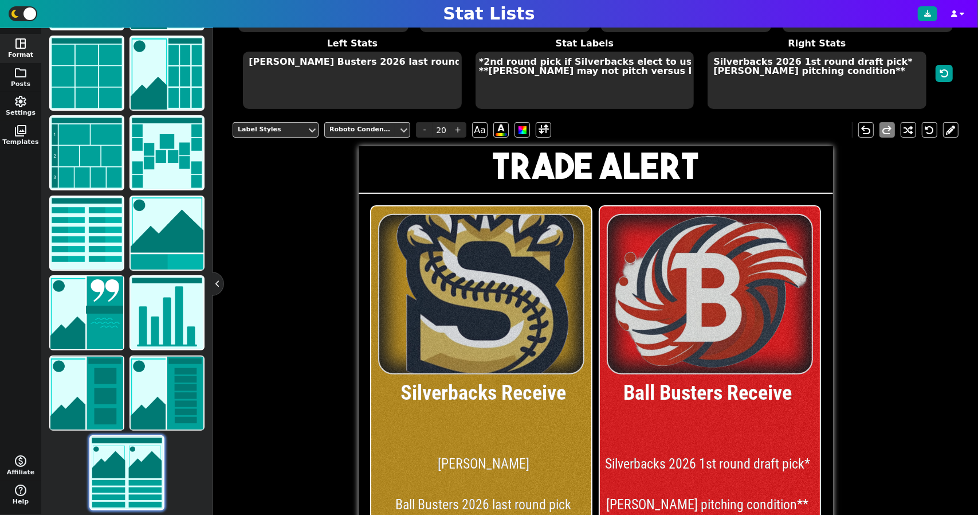
scroll to position [189, 0]
type textarea "*2nd round pick if Silverbacks elect to use franchise tag **[PERSON_NAME] may n…"
click at [936, 10] on button at bounding box center [927, 13] width 19 height 15
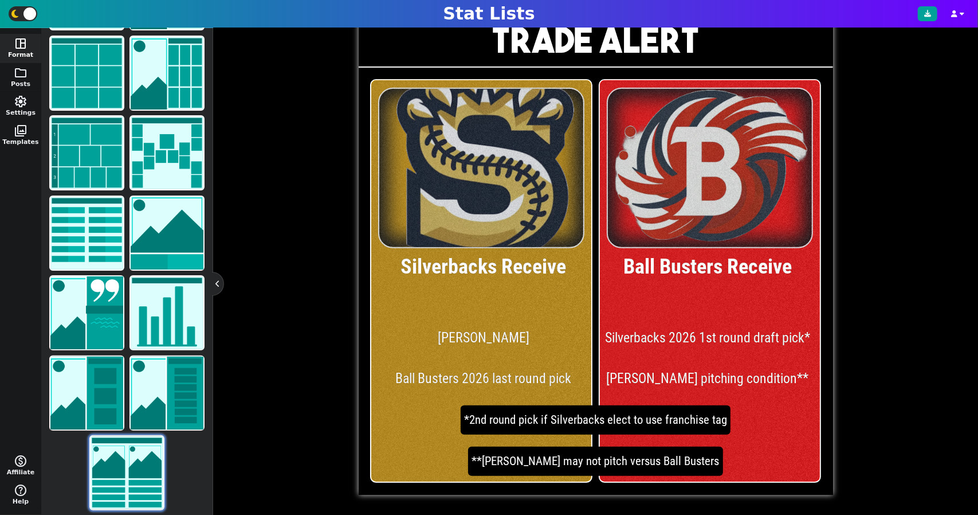
scroll to position [313, 0]
